Goal: Obtain resource: Download file/media

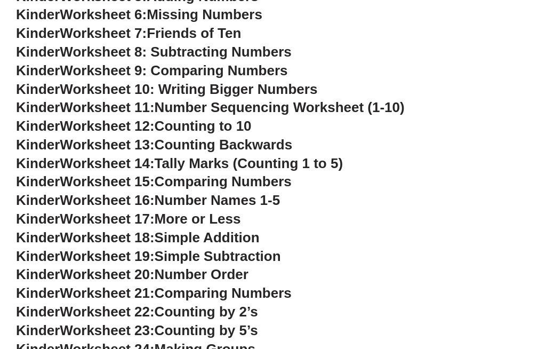
scroll to position [456, 0]
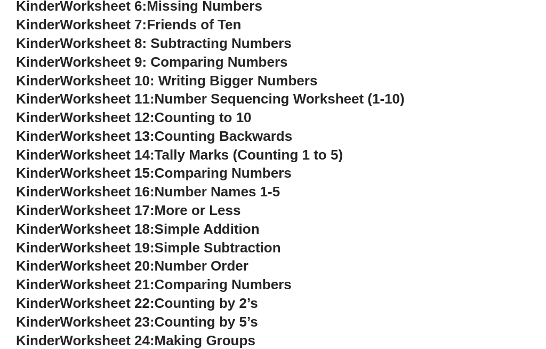
click at [229, 221] on span "Simple Addition" at bounding box center [207, 229] width 105 height 16
click at [260, 223] on span "Simple Addition" at bounding box center [207, 229] width 105 height 16
click at [260, 221] on span "Simple Addition" at bounding box center [207, 229] width 105 height 16
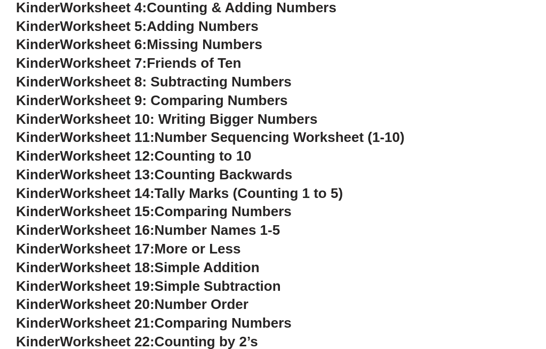
scroll to position [416, 0]
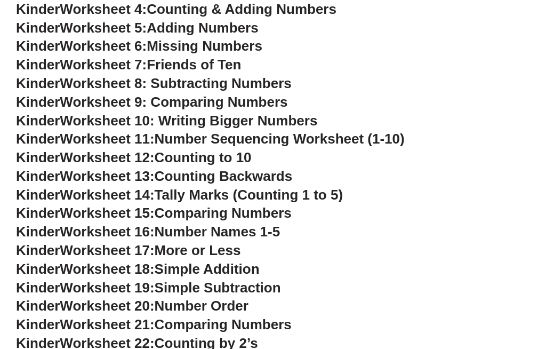
click at [260, 264] on span "Simple Addition" at bounding box center [207, 269] width 105 height 16
click at [236, 261] on span "Simple Addition" at bounding box center [207, 269] width 105 height 16
click at [214, 263] on span "Simple Addition" at bounding box center [207, 269] width 105 height 16
click at [179, 262] on span "Simple Addition" at bounding box center [207, 269] width 105 height 16
click at [84, 262] on span "Worksheet 18:" at bounding box center [107, 269] width 94 height 16
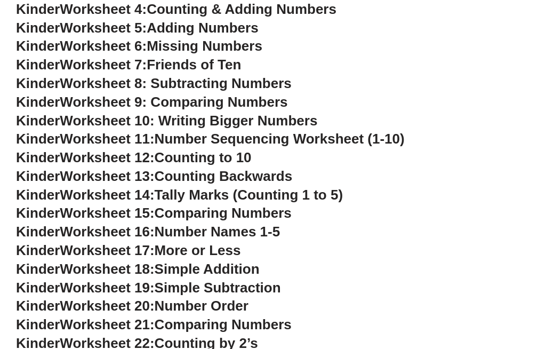
click at [46, 265] on span "Kinder" at bounding box center [38, 269] width 44 height 16
click at [35, 264] on span "Kinder" at bounding box center [38, 269] width 44 height 16
click at [213, 261] on span "Simple Addition" at bounding box center [207, 269] width 105 height 16
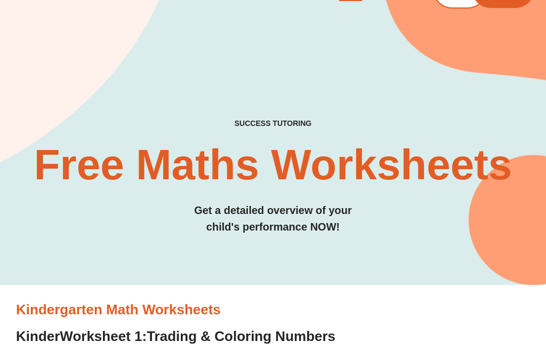
scroll to position [0, 0]
